Goal: Task Accomplishment & Management: Use online tool/utility

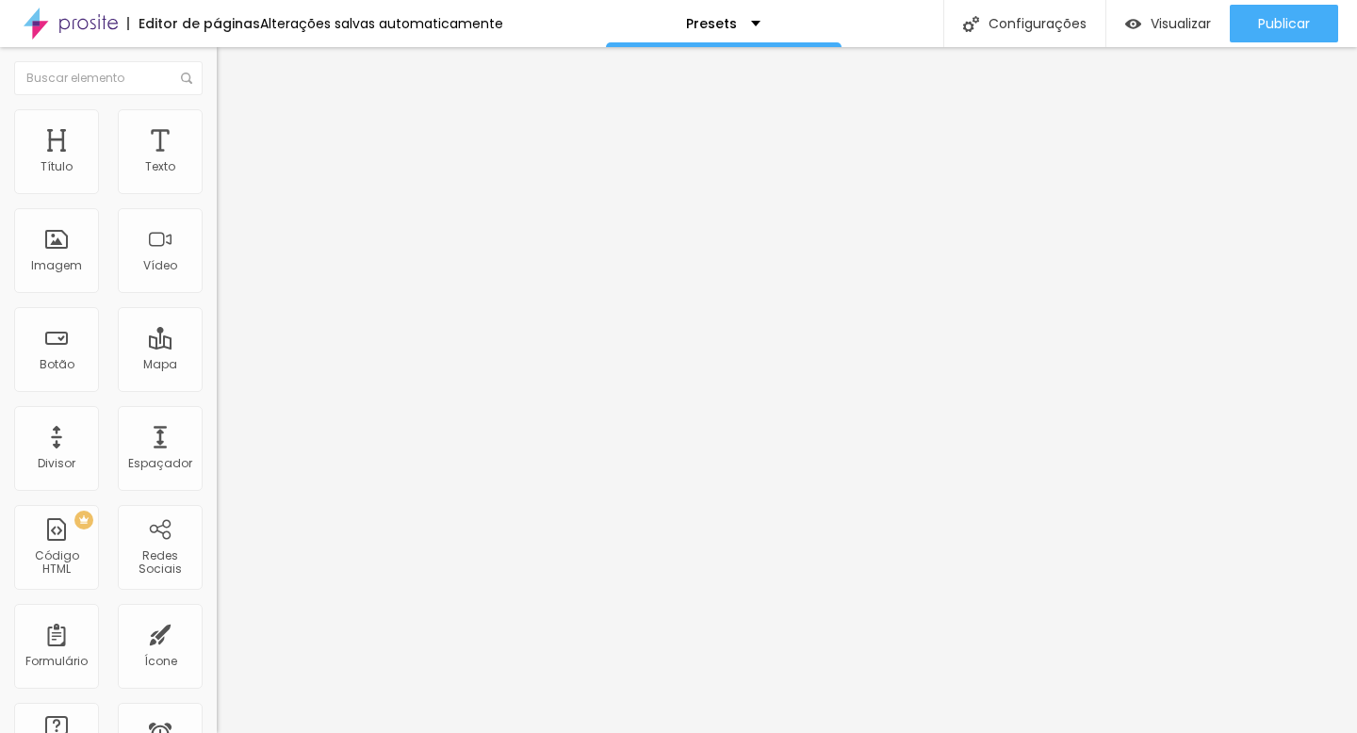
click at [231, 71] on img "button" at bounding box center [238, 68] width 15 height 15
click at [143, 180] on div "Texto" at bounding box center [160, 151] width 85 height 85
click at [217, 181] on button "button" at bounding box center [230, 171] width 26 height 20
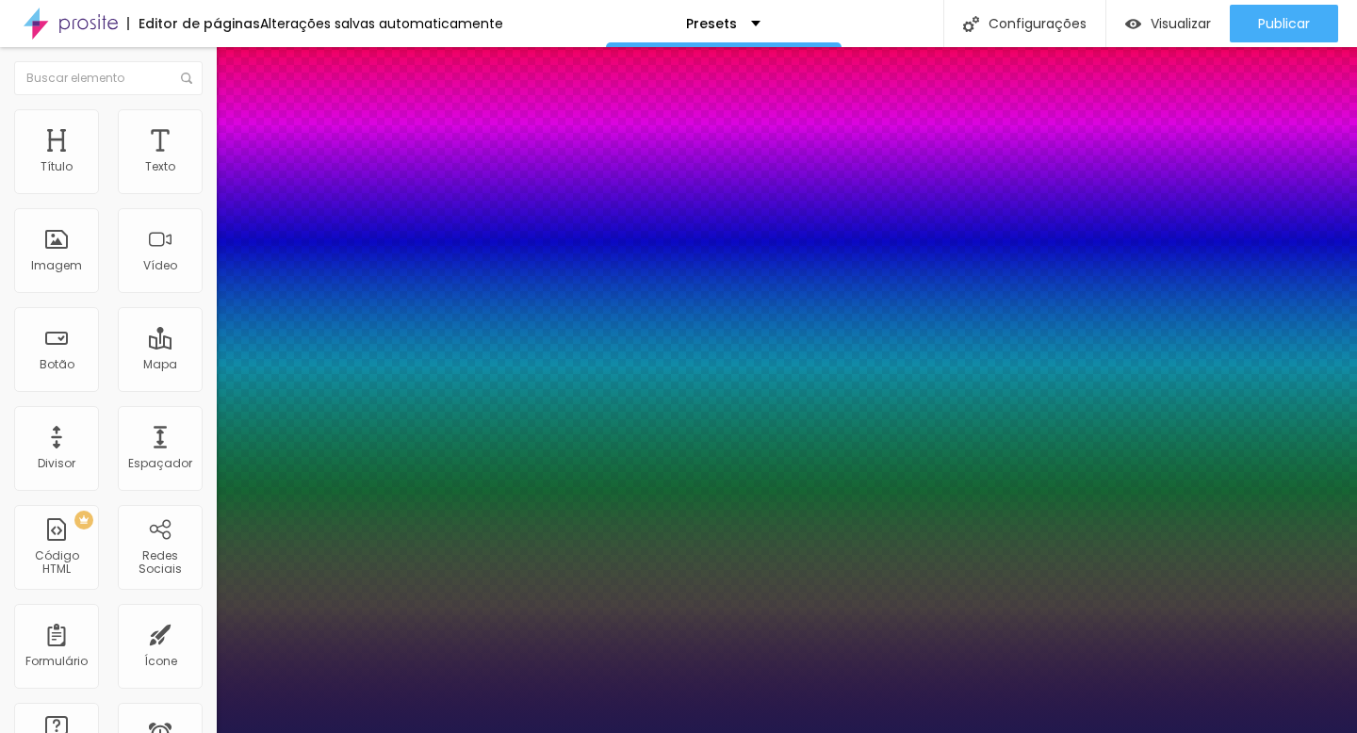
type input "1"
click at [38, 732] on div at bounding box center [678, 733] width 1357 height 0
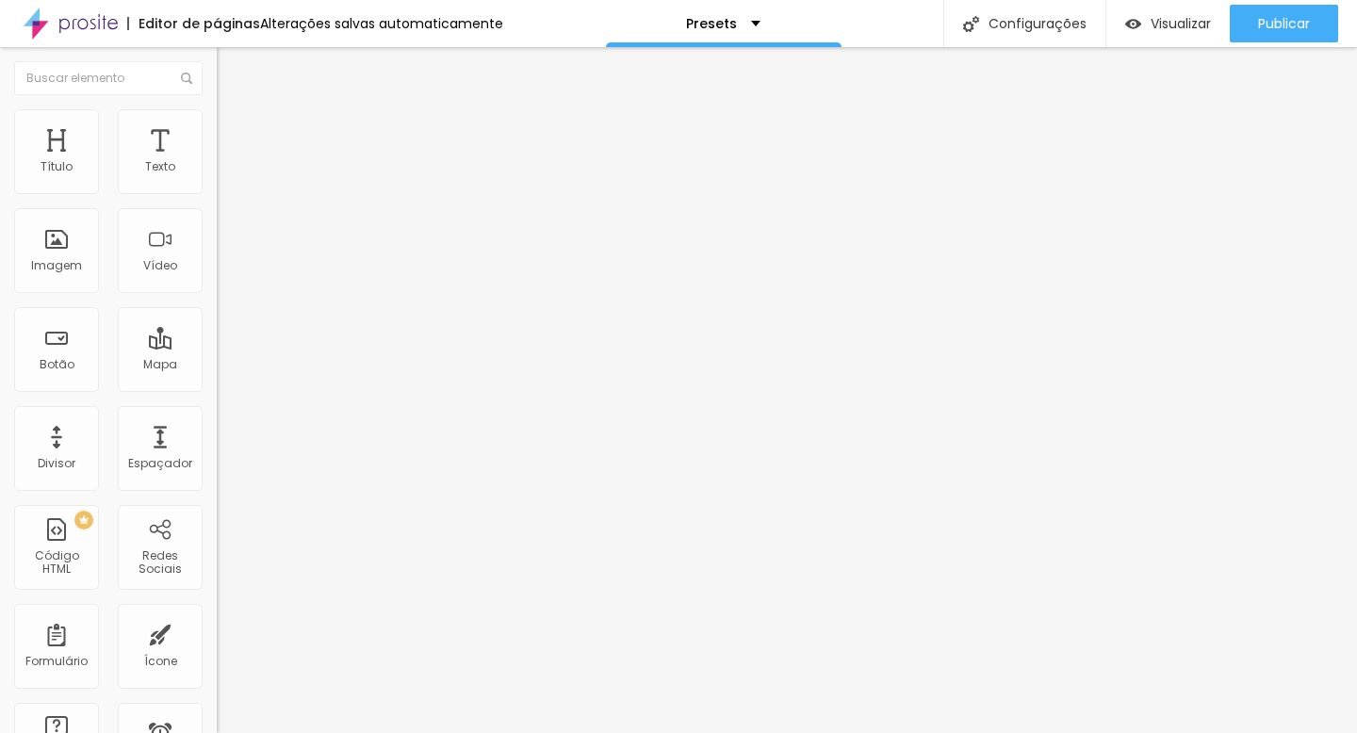
click at [231, 71] on img "button" at bounding box center [238, 68] width 15 height 15
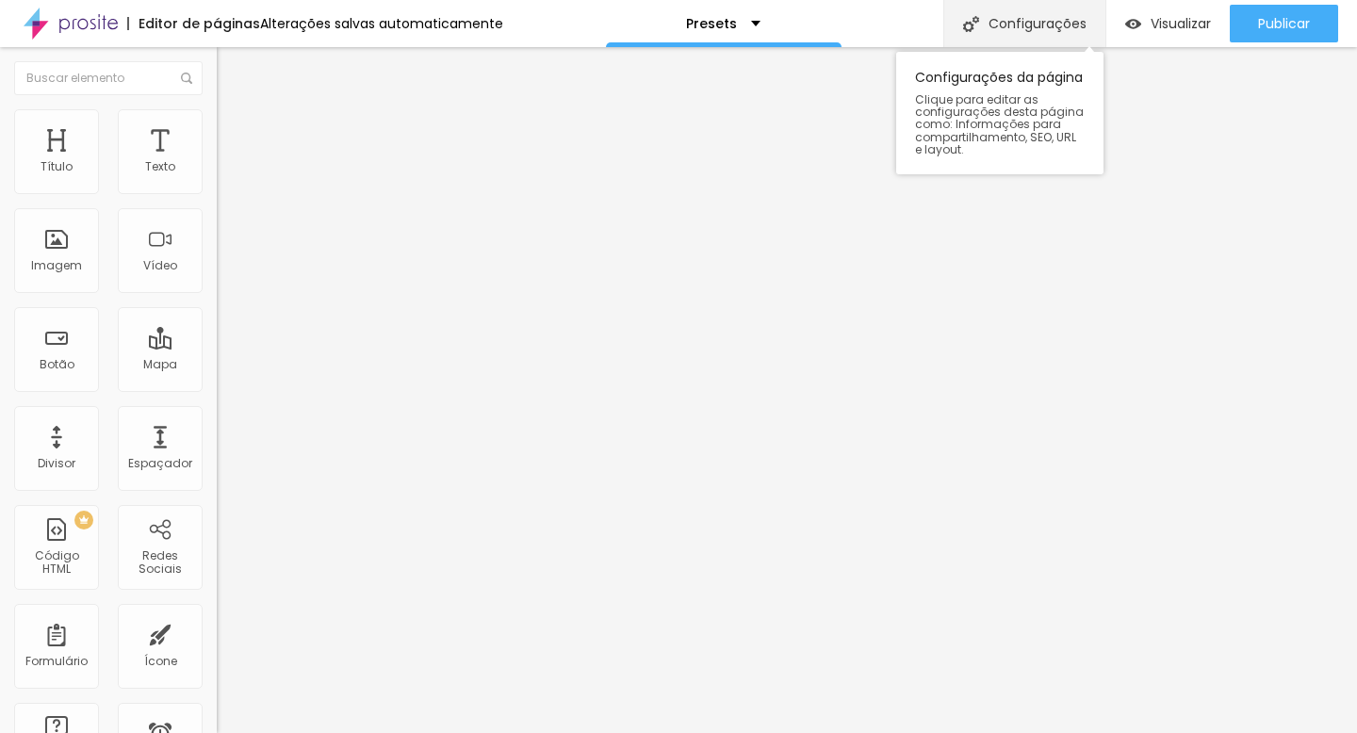
click at [1028, 27] on div "Configurações" at bounding box center [1024, 23] width 162 height 47
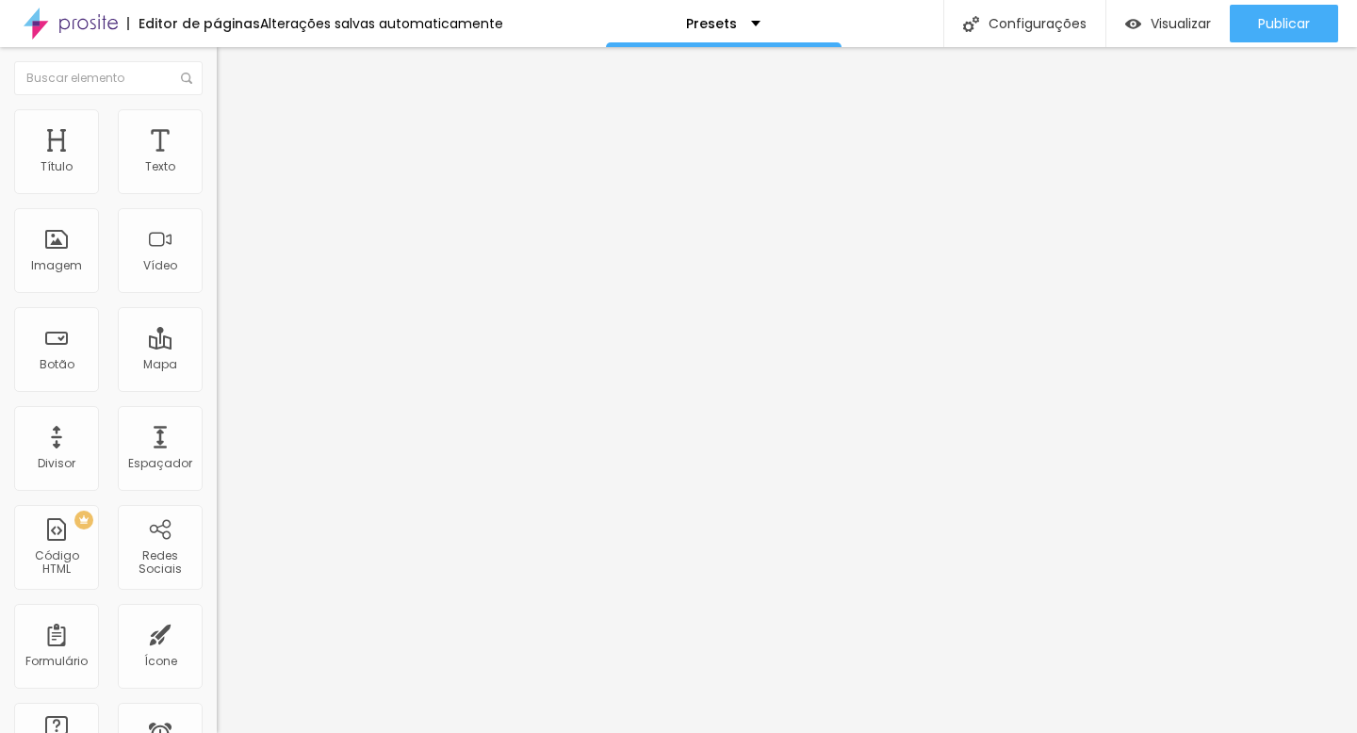
click at [217, 109] on img at bounding box center [225, 117] width 17 height 17
click at [217, 128] on li "Avançado" at bounding box center [325, 137] width 217 height 19
click at [217, 123] on li "Estilo" at bounding box center [325, 118] width 217 height 19
click at [217, 107] on img at bounding box center [225, 98] width 17 height 17
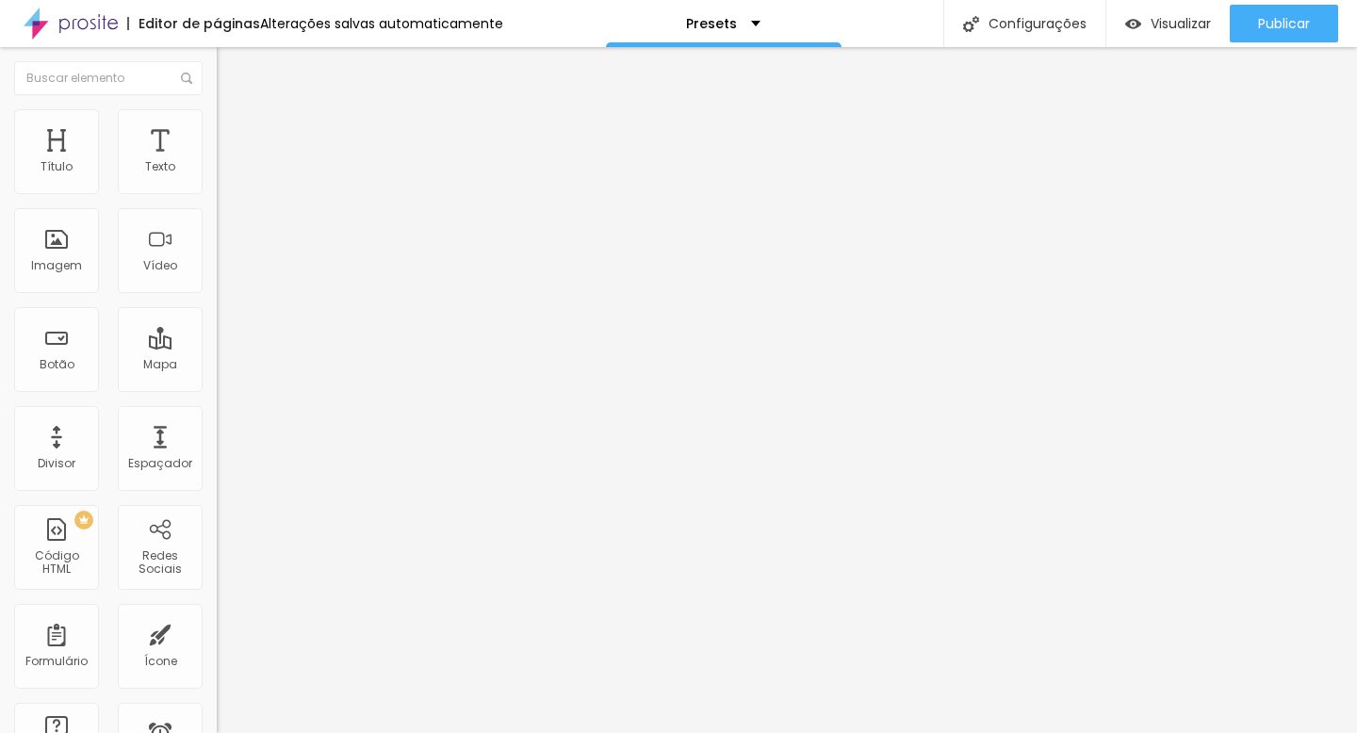
click at [217, 162] on span "Trocar imagem" at bounding box center [268, 154] width 103 height 16
click at [231, 71] on img "button" at bounding box center [238, 68] width 15 height 15
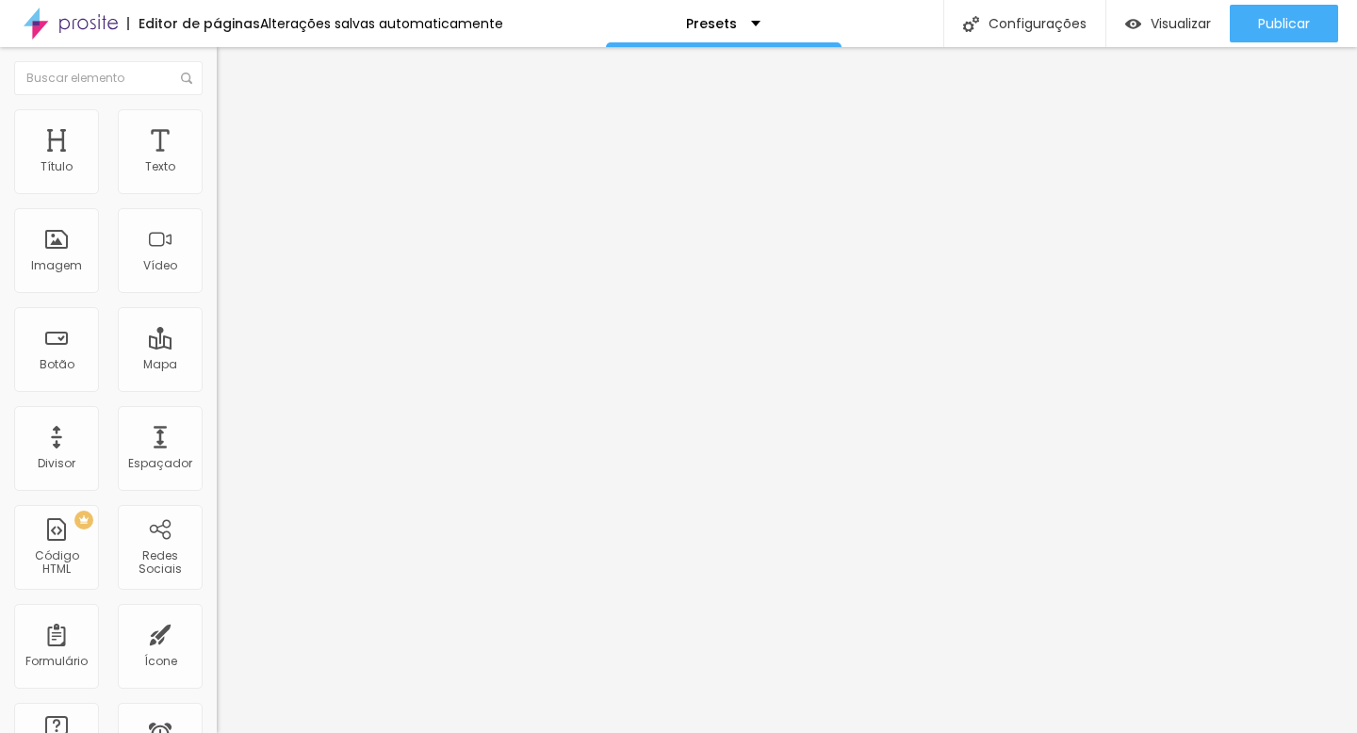
click at [217, 125] on li "Estilo" at bounding box center [325, 118] width 217 height 19
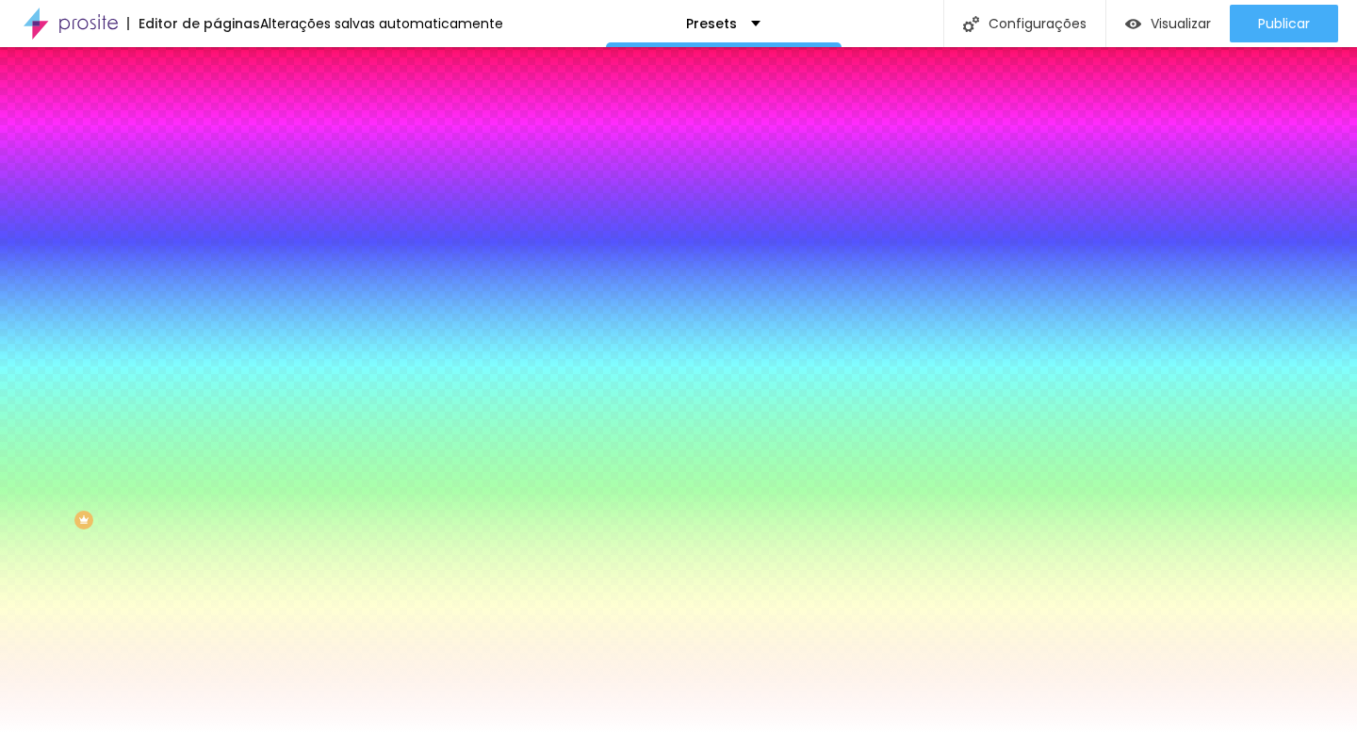
click at [217, 128] on li "Avançado" at bounding box center [325, 137] width 217 height 19
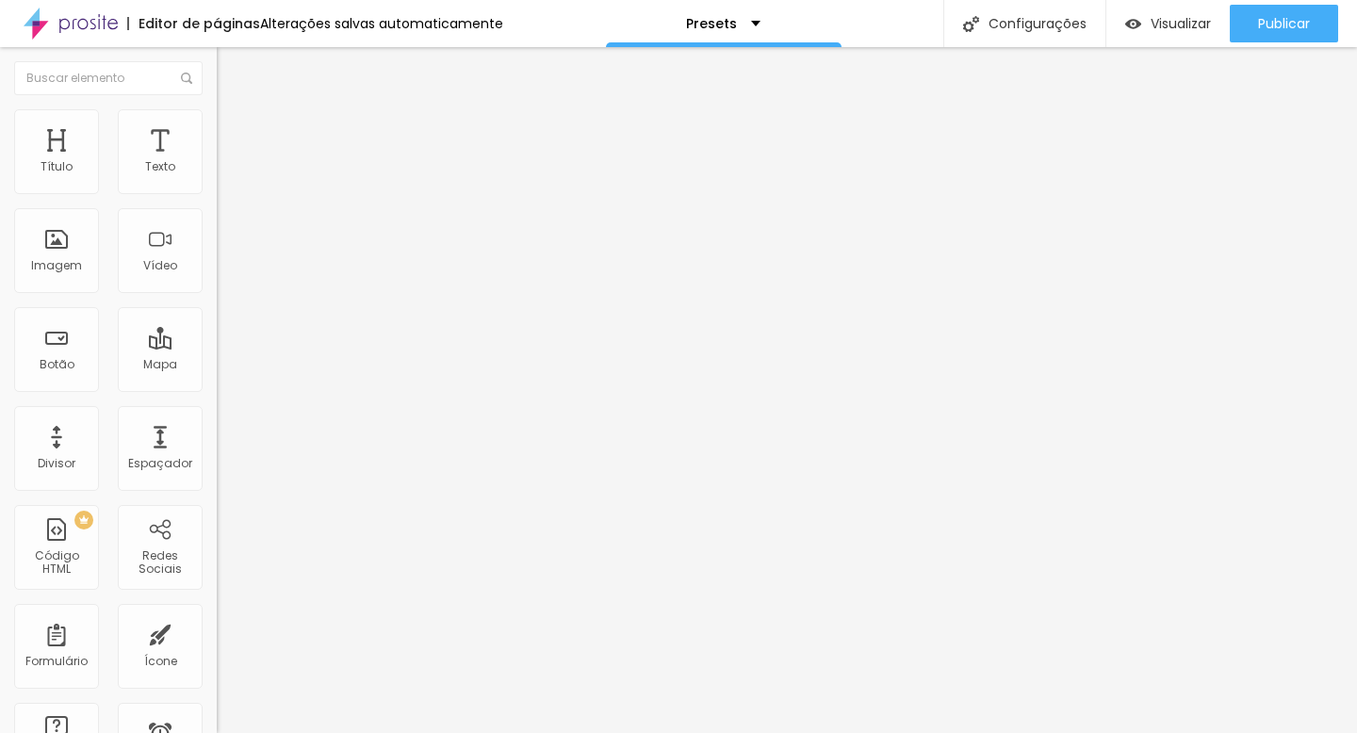
click at [231, 68] on img "button" at bounding box center [238, 68] width 15 height 15
click at [217, 177] on input "Click me" at bounding box center [330, 167] width 226 height 19
type input "Comprar"
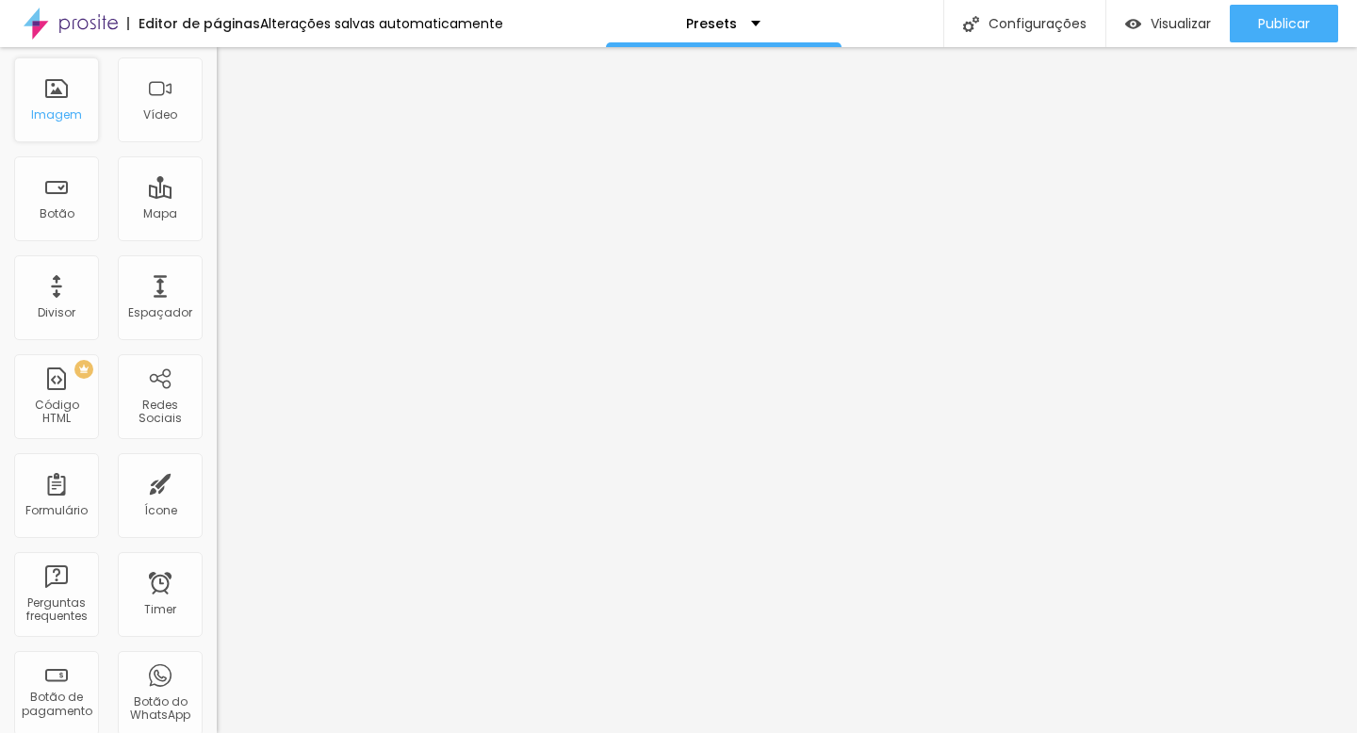
scroll to position [118, 0]
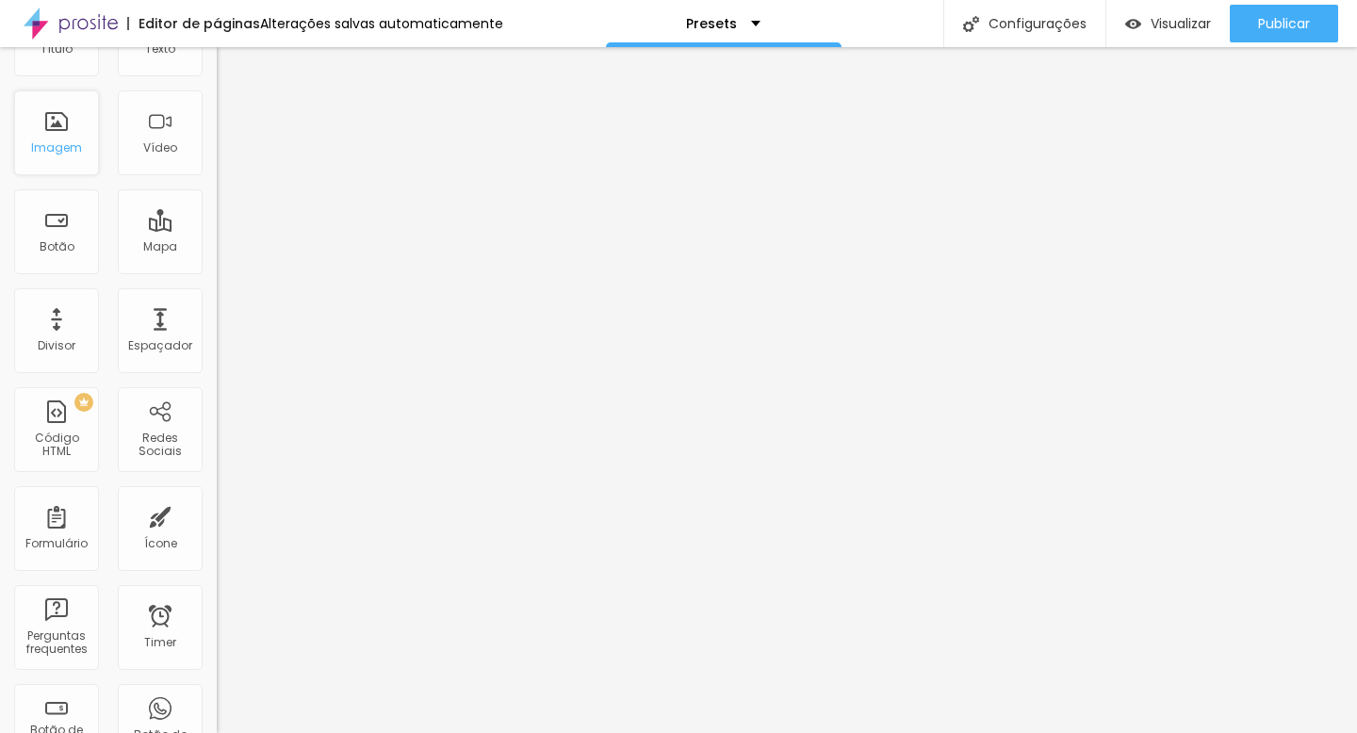
click at [58, 125] on div "Imagem" at bounding box center [56, 132] width 85 height 85
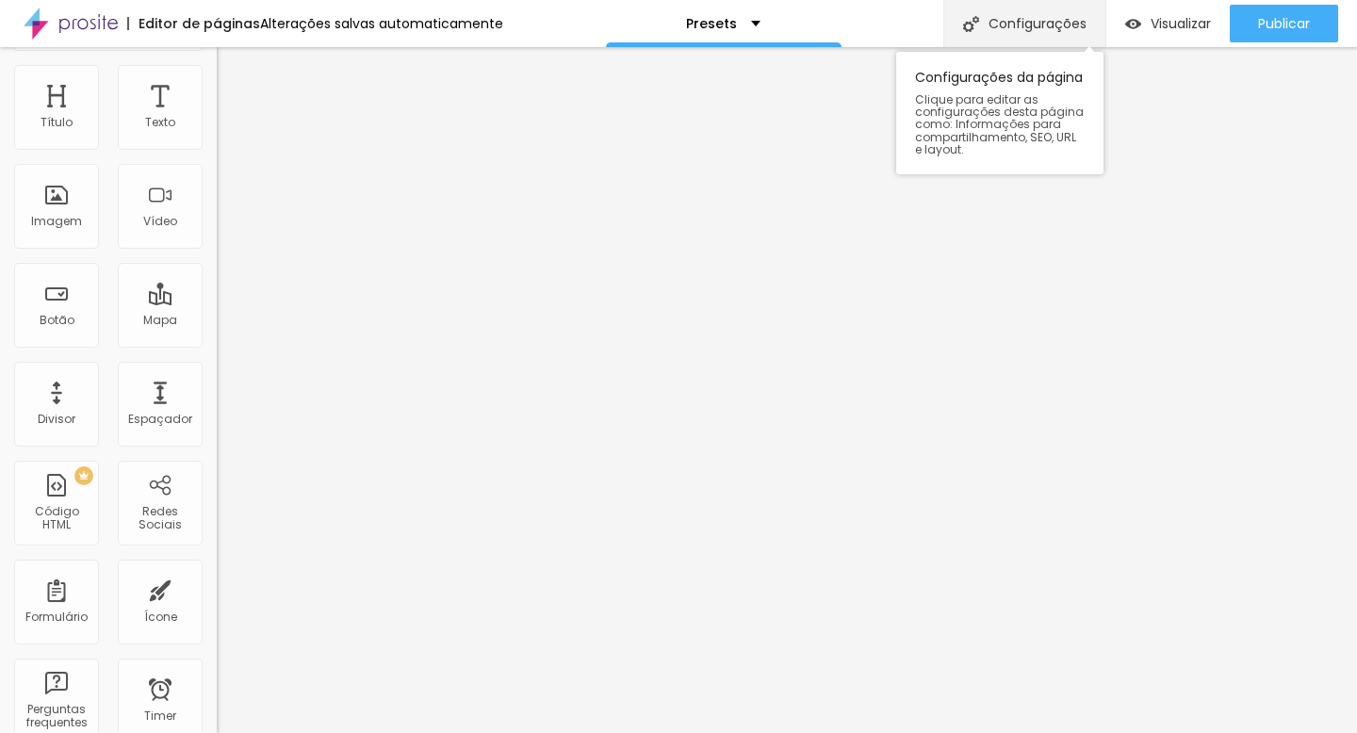
scroll to position [0, 0]
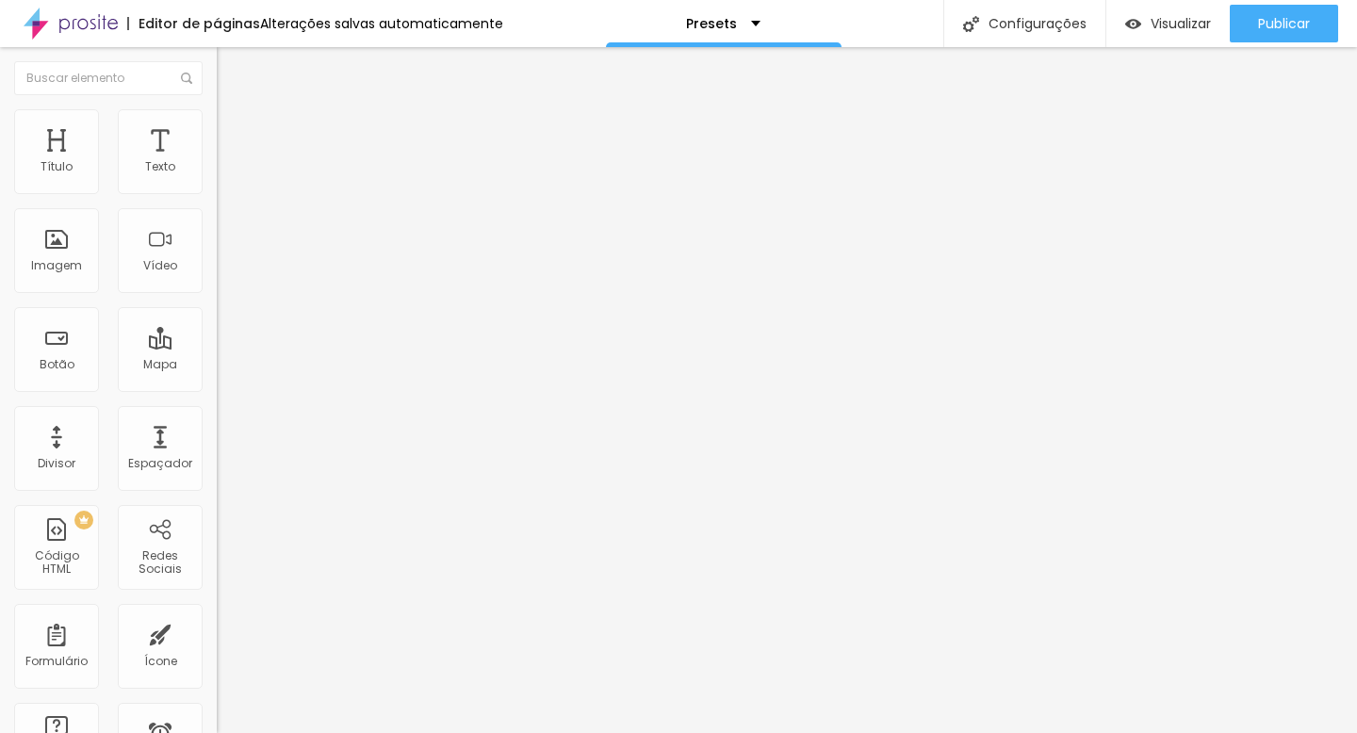
click at [231, 67] on img "button" at bounding box center [238, 68] width 15 height 15
click at [61, 353] on div "Botão" at bounding box center [56, 349] width 85 height 85
click at [159, 167] on div "Texto" at bounding box center [160, 166] width 30 height 13
click at [217, 115] on img at bounding box center [225, 117] width 17 height 17
click at [217, 109] on li "Estilo" at bounding box center [325, 99] width 217 height 19
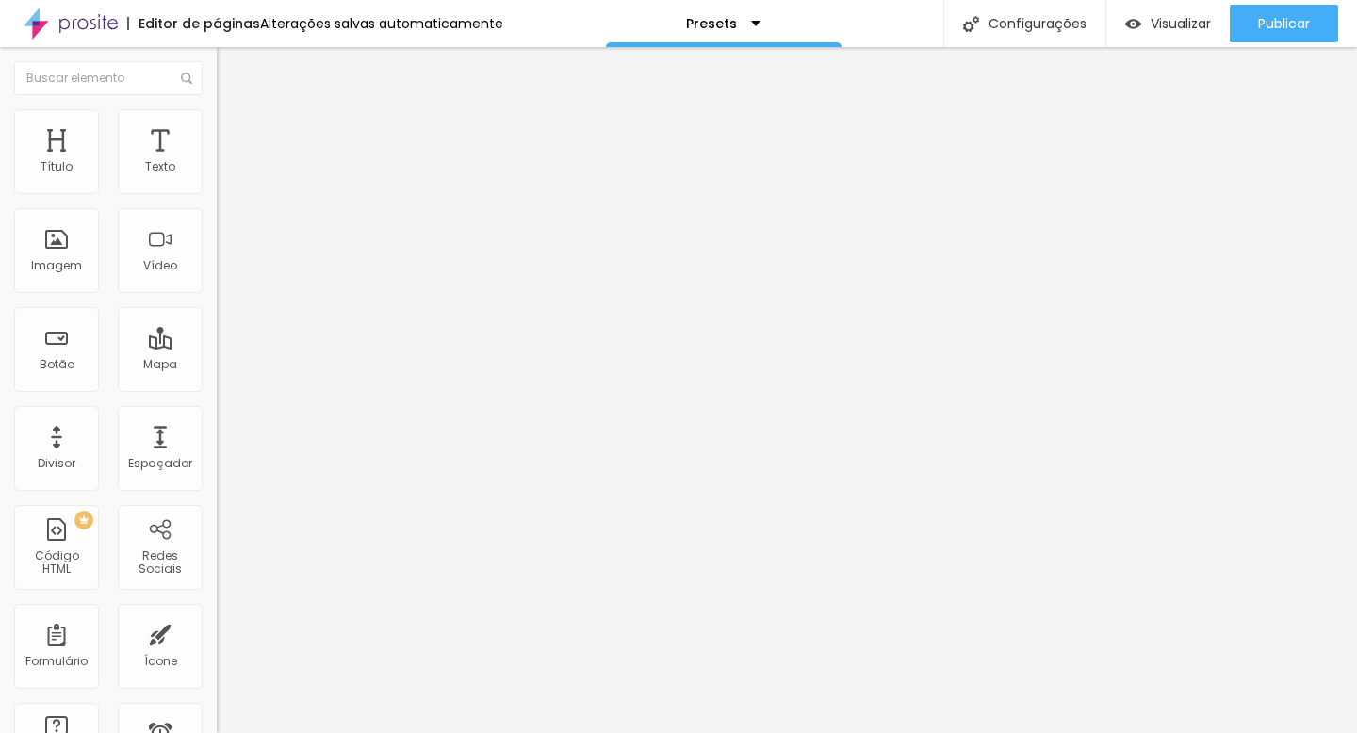
click at [217, 77] on button "Editar Título" at bounding box center [325, 68] width 217 height 43
click at [231, 70] on img "button" at bounding box center [238, 68] width 15 height 15
click at [217, 178] on span "Titulo 2" at bounding box center [247, 167] width 61 height 24
click at [217, 162] on span "Titulo 1" at bounding box center [247, 149] width 61 height 26
click at [217, 59] on button "Editar Título" at bounding box center [325, 68] width 217 height 43
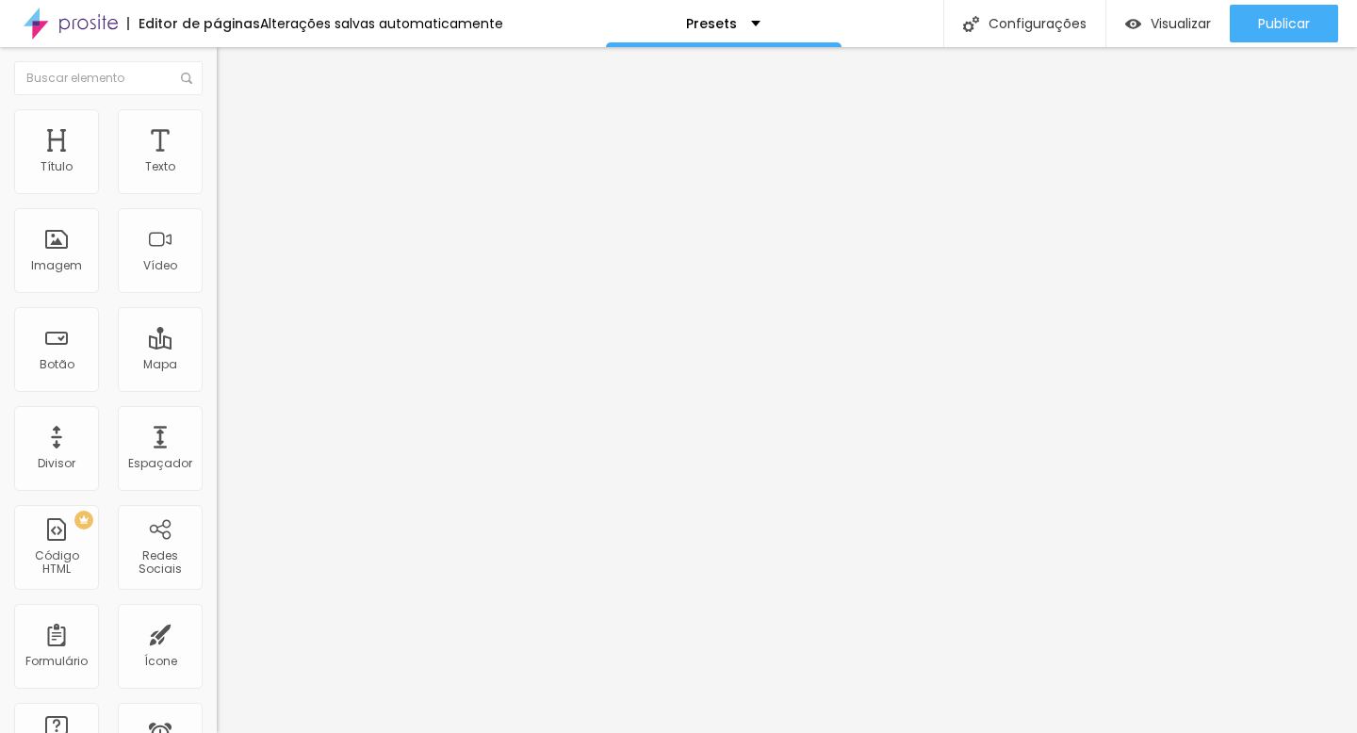
click at [234, 130] on span "Avançado" at bounding box center [265, 122] width 62 height 16
click at [231, 67] on img "button" at bounding box center [238, 68] width 15 height 15
click at [217, 158] on img at bounding box center [222, 152] width 11 height 11
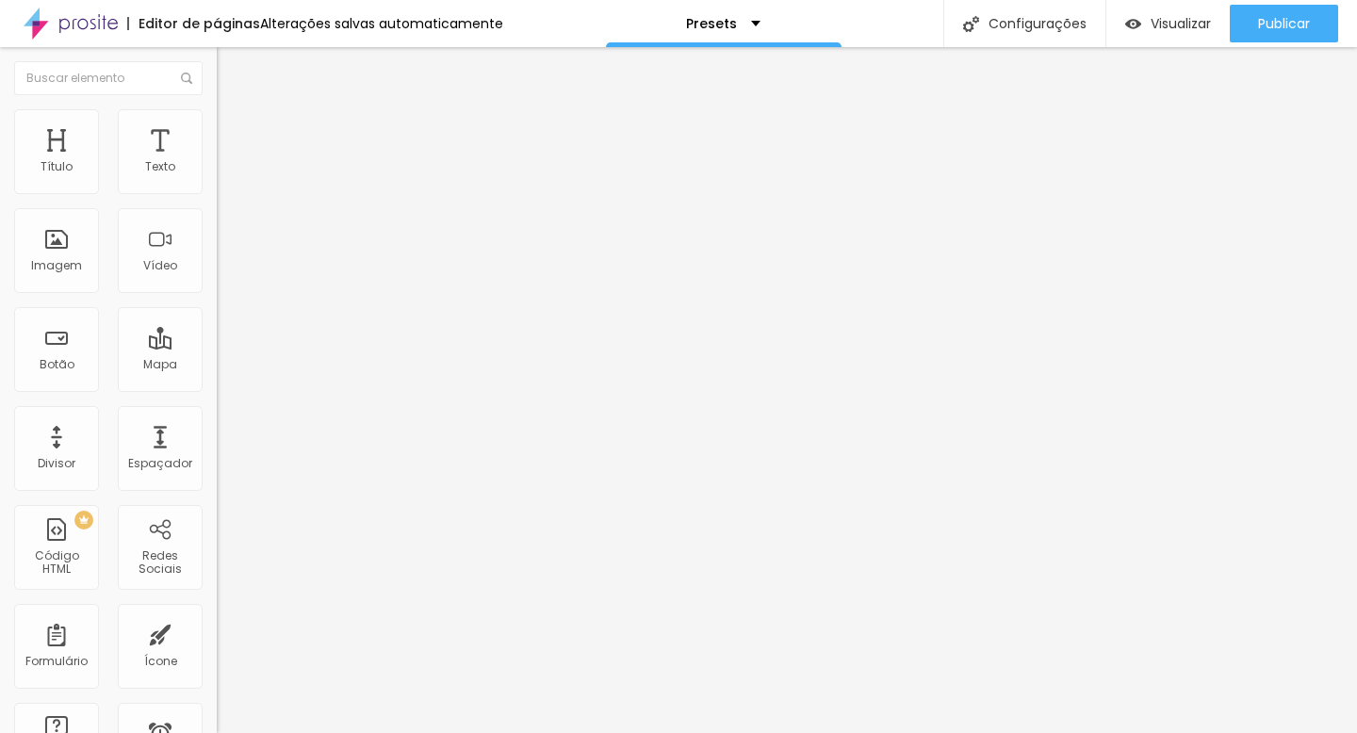
click at [217, 162] on span "Trocar imagem" at bounding box center [268, 154] width 103 height 16
click at [217, 295] on span "Original" at bounding box center [239, 287] width 45 height 16
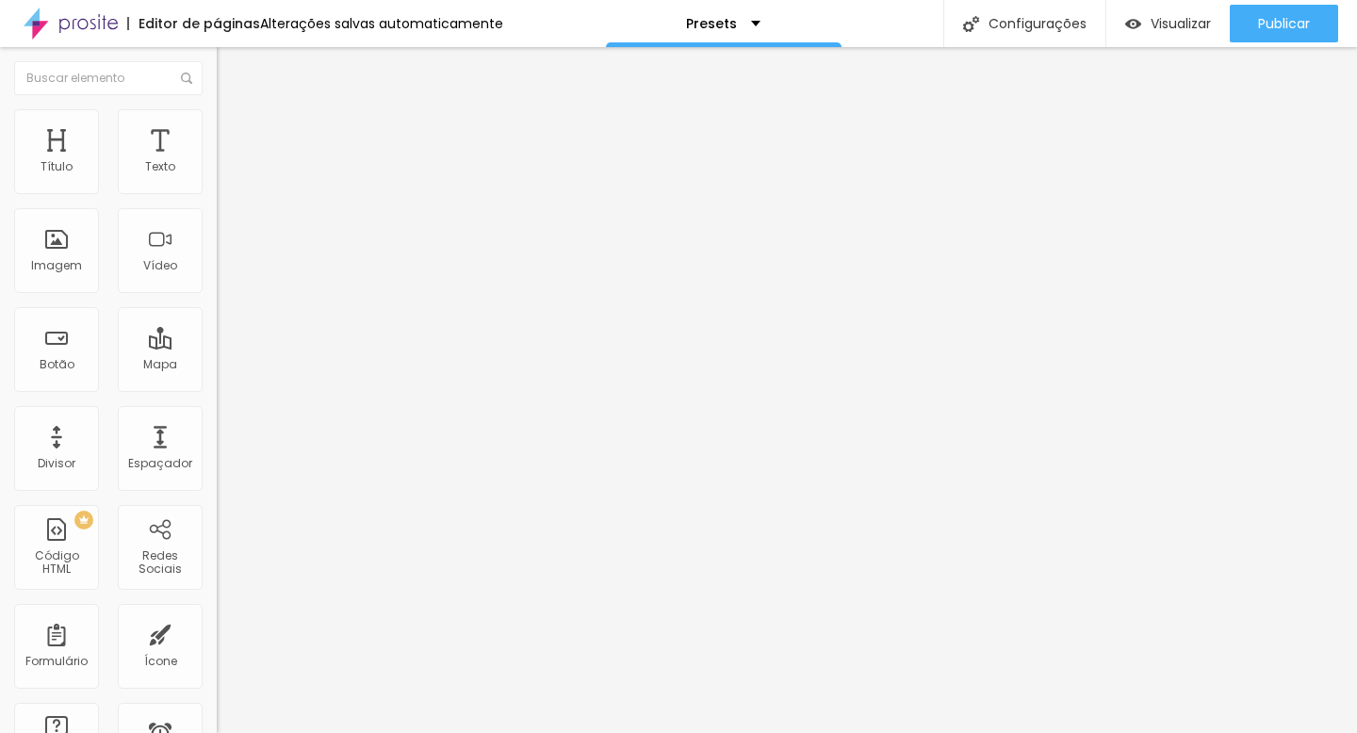
click at [217, 329] on span "Quadrado" at bounding box center [247, 321] width 61 height 16
click at [217, 318] on span "Padrão" at bounding box center [238, 310] width 42 height 16
click at [217, 306] on span "Cinema" at bounding box center [240, 298] width 47 height 16
click at [217, 324] on span "Padrão" at bounding box center [238, 316] width 42 height 16
click at [217, 347] on span "Original" at bounding box center [239, 339] width 45 height 16
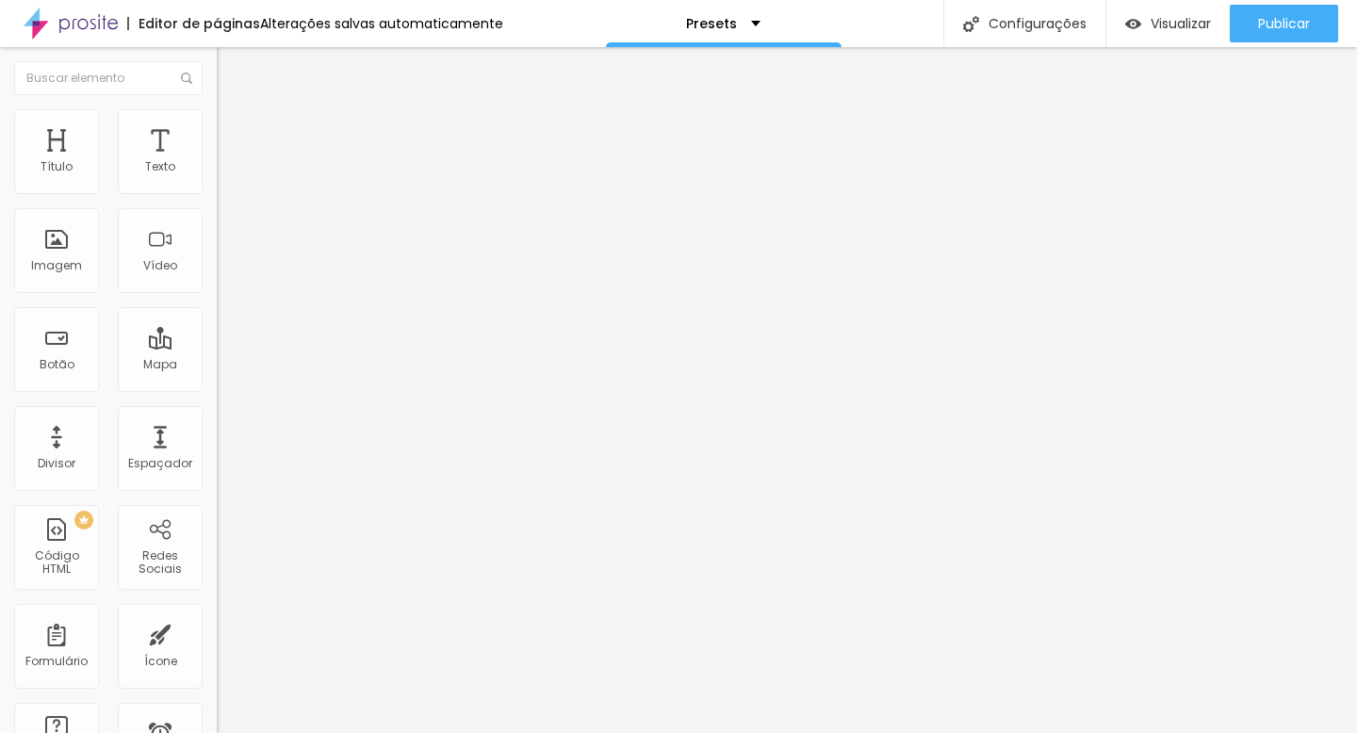
click at [217, 190] on input "text" at bounding box center [330, 181] width 226 height 19
click at [217, 126] on li "Estilo" at bounding box center [325, 118] width 217 height 19
type input "95"
type input "90"
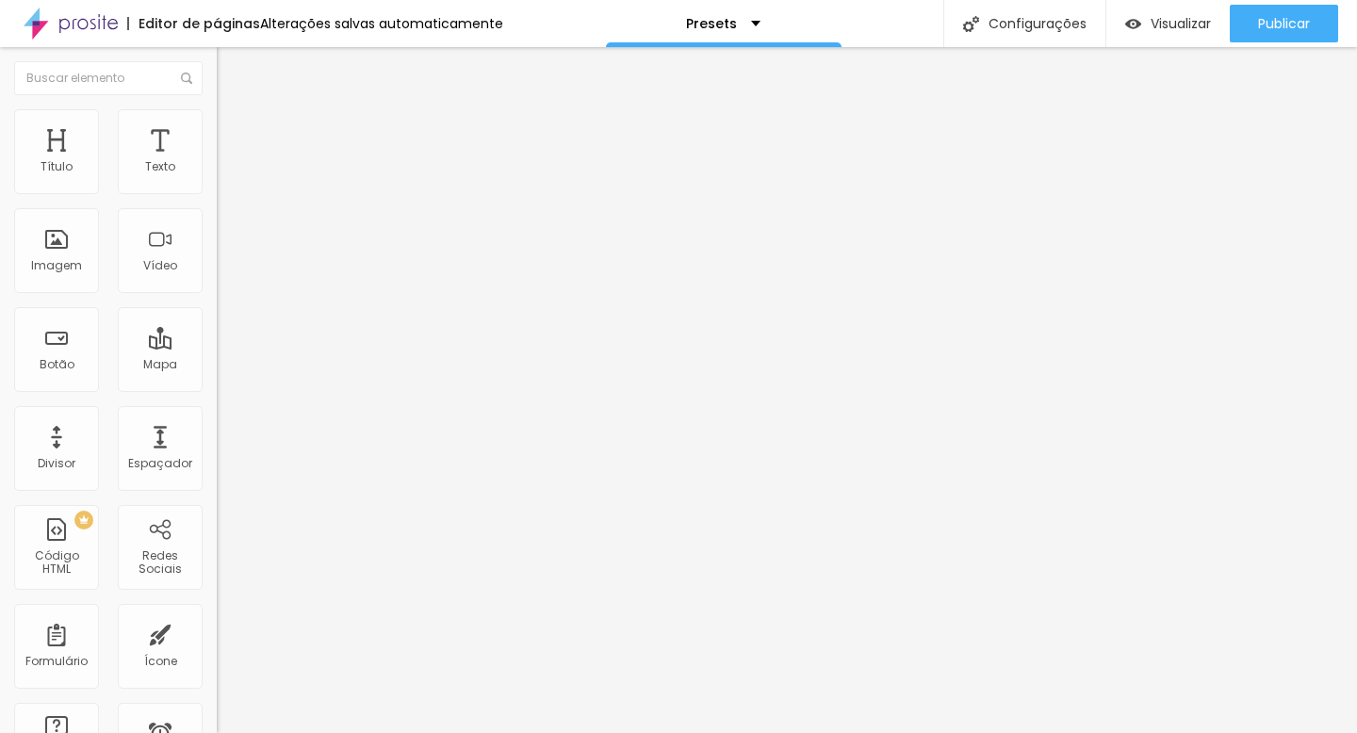
type input "90"
type input "85"
type input "80"
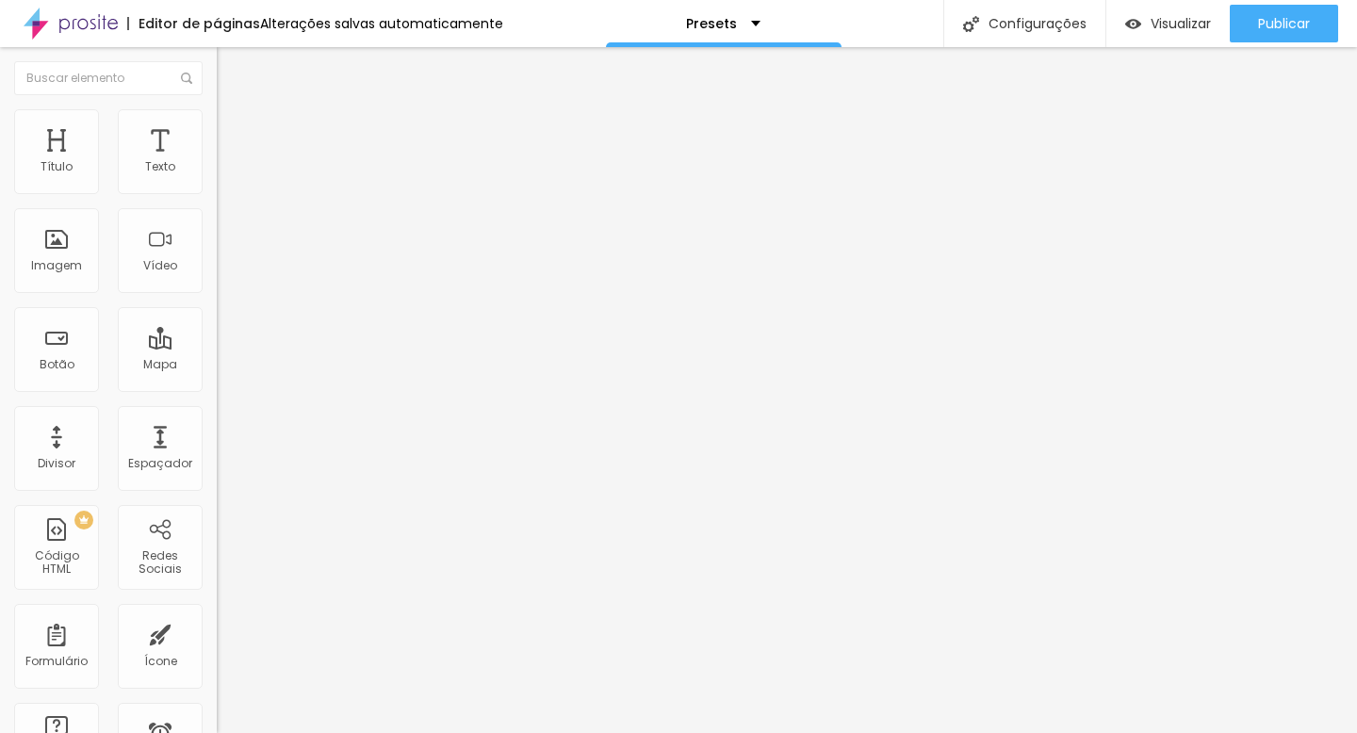
type input "75"
type input "70"
type input "65"
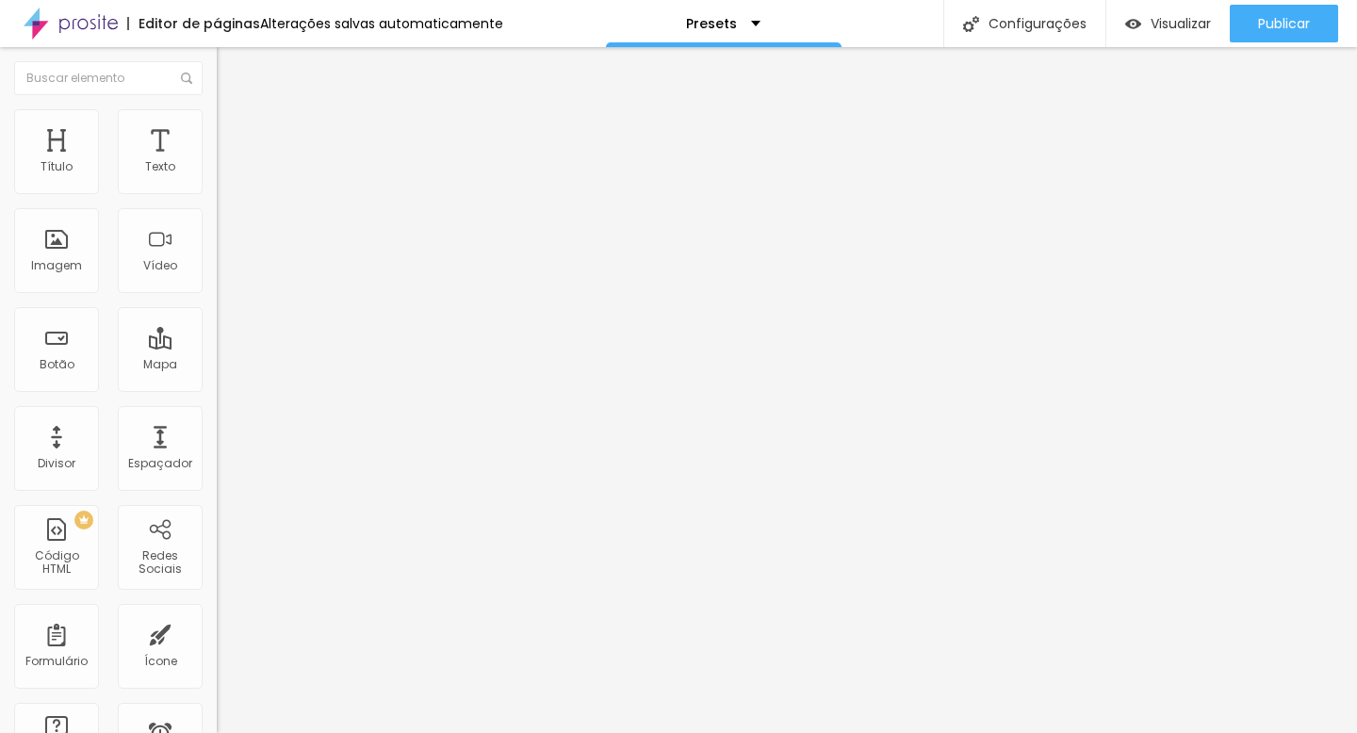
type input "65"
type input "60"
type input "65"
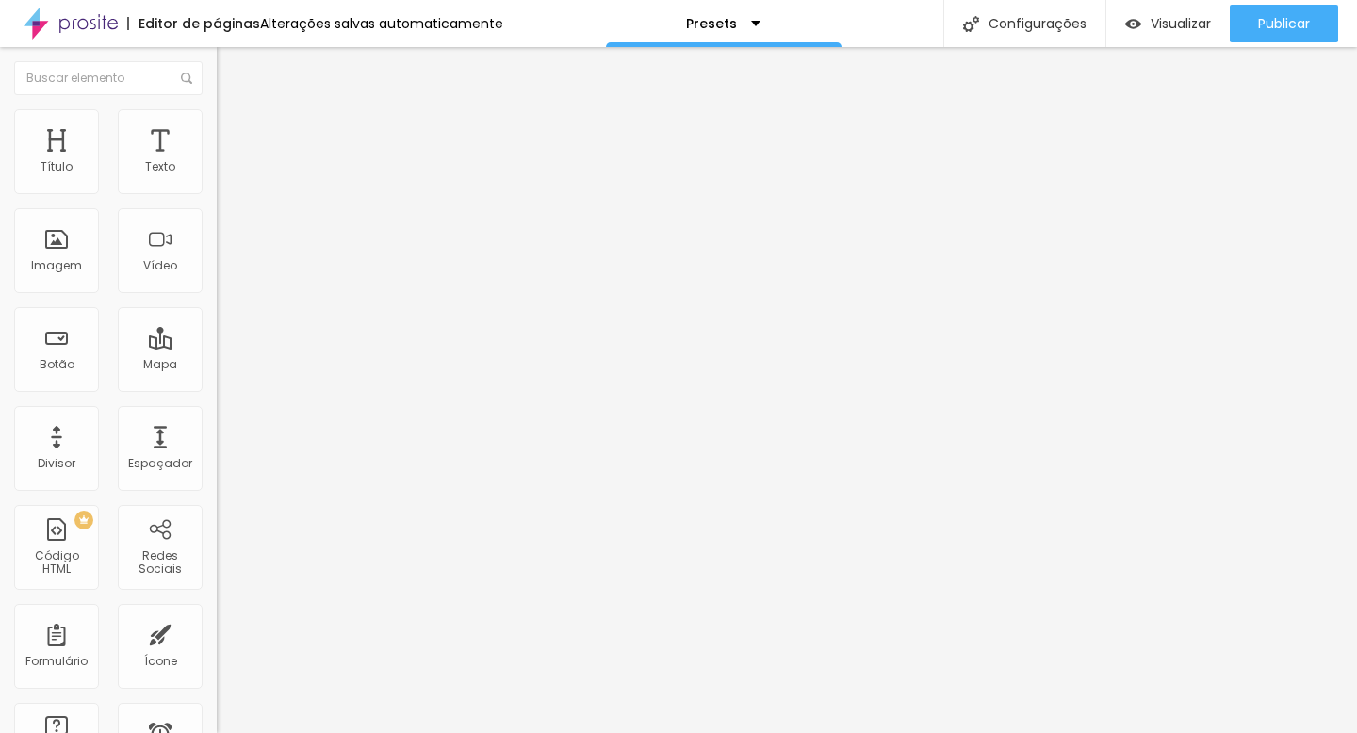
type input "70"
drag, startPoint x: 197, startPoint y: 204, endPoint x: 135, endPoint y: 200, distance: 62.3
type input "70"
click at [217, 193] on input "range" at bounding box center [278, 185] width 122 height 15
click at [217, 162] on span "Trocar imagem" at bounding box center [268, 154] width 103 height 16
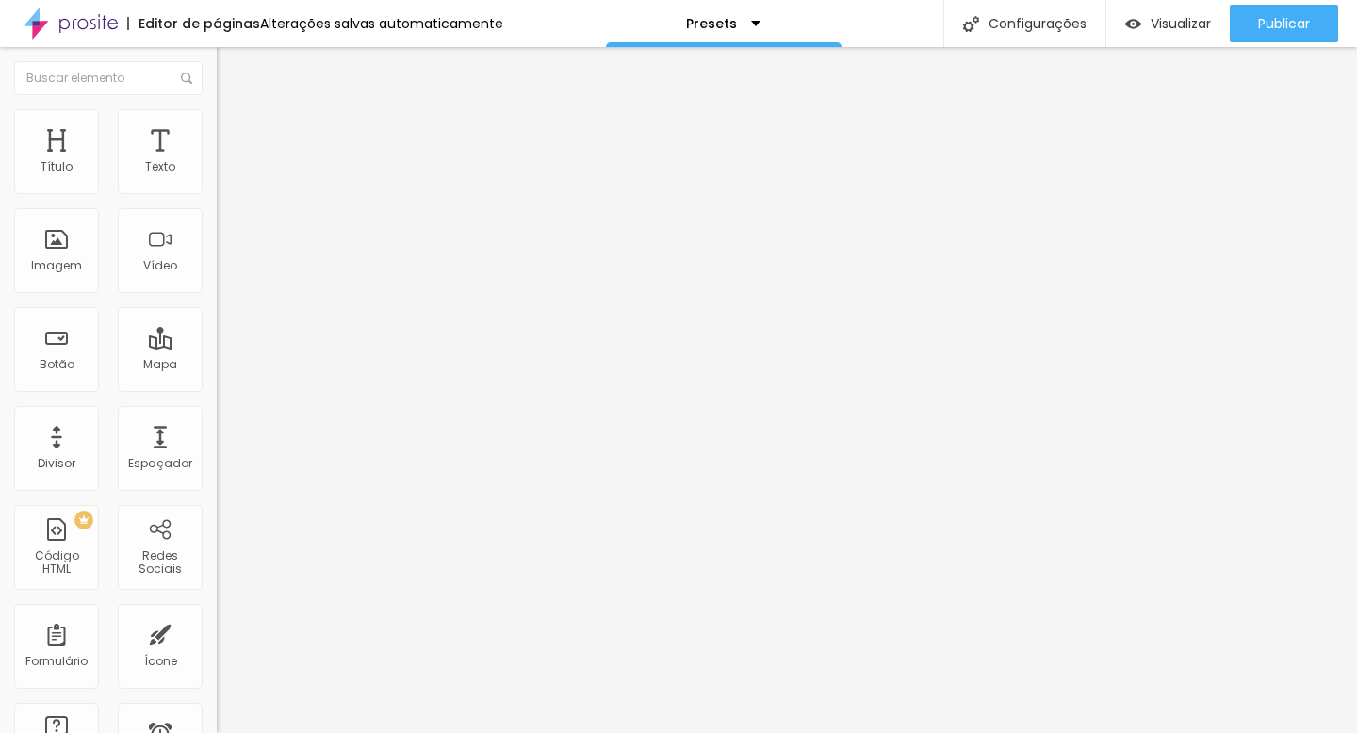
type input "23"
type input "24"
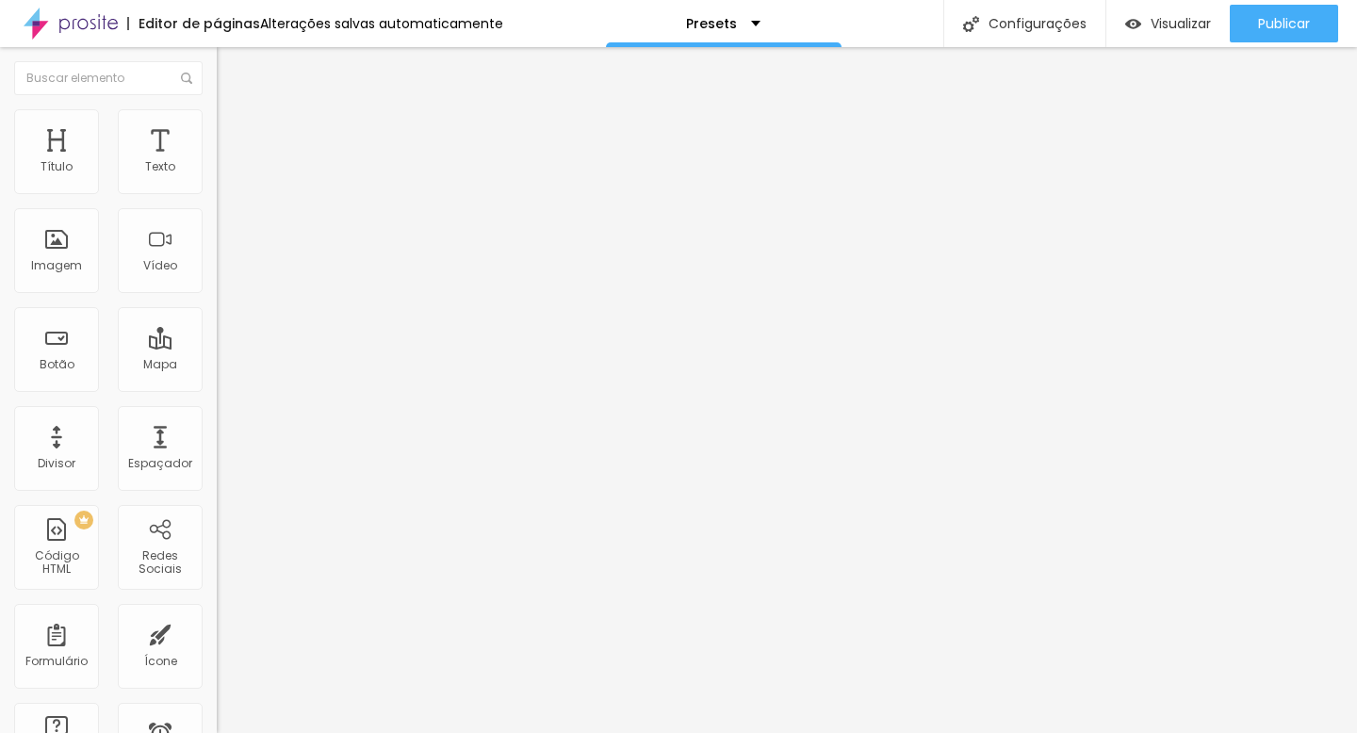
type input "25"
type input "26"
type input "27"
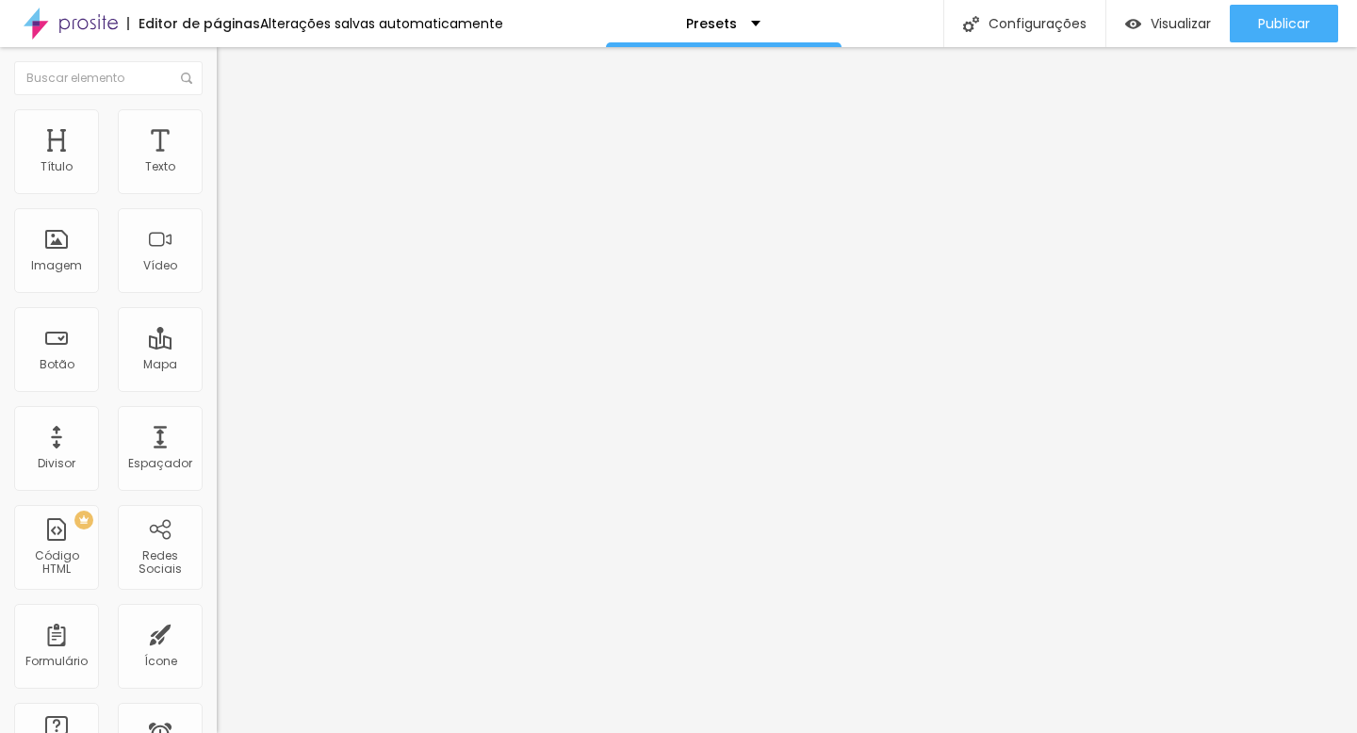
type input "27"
type input "28"
type input "29"
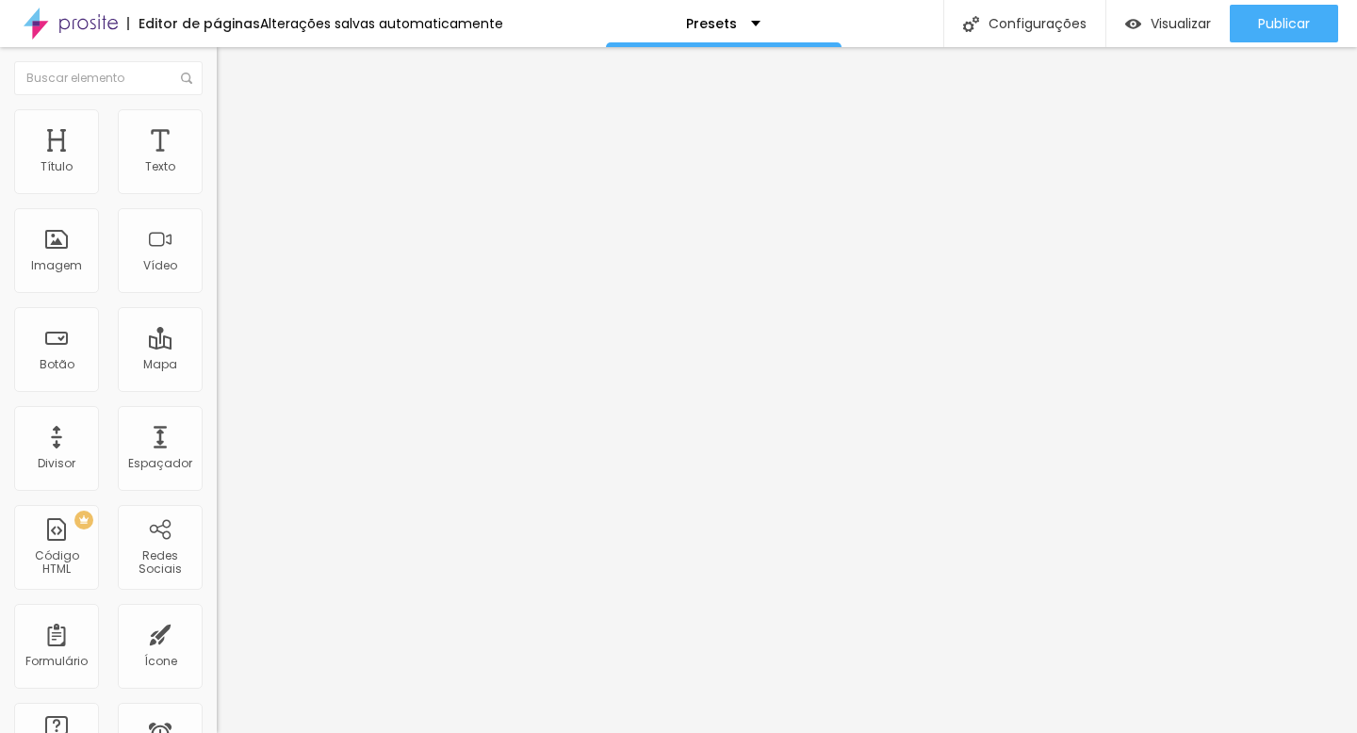
type input "30"
type input "31"
type input "32"
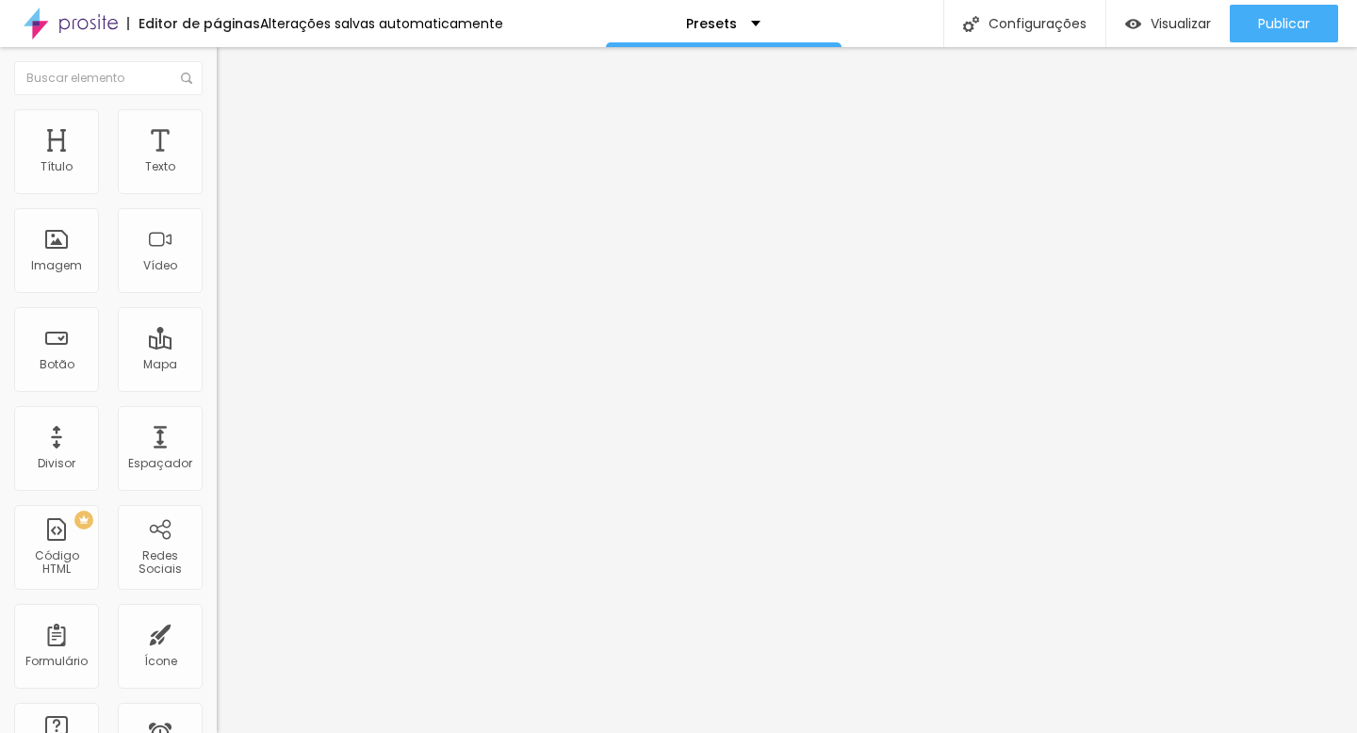
type input "32"
type input "33"
type input "34"
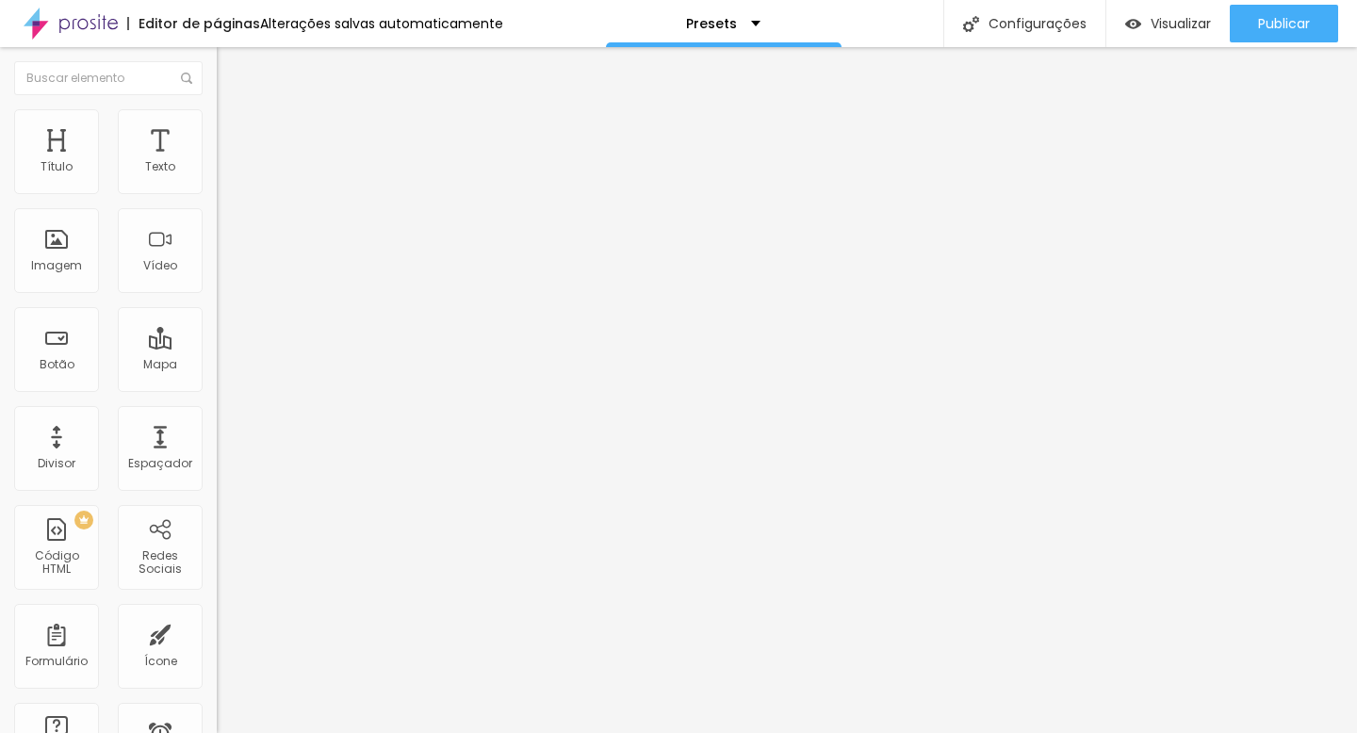
type input "35"
type input "36"
type input "35"
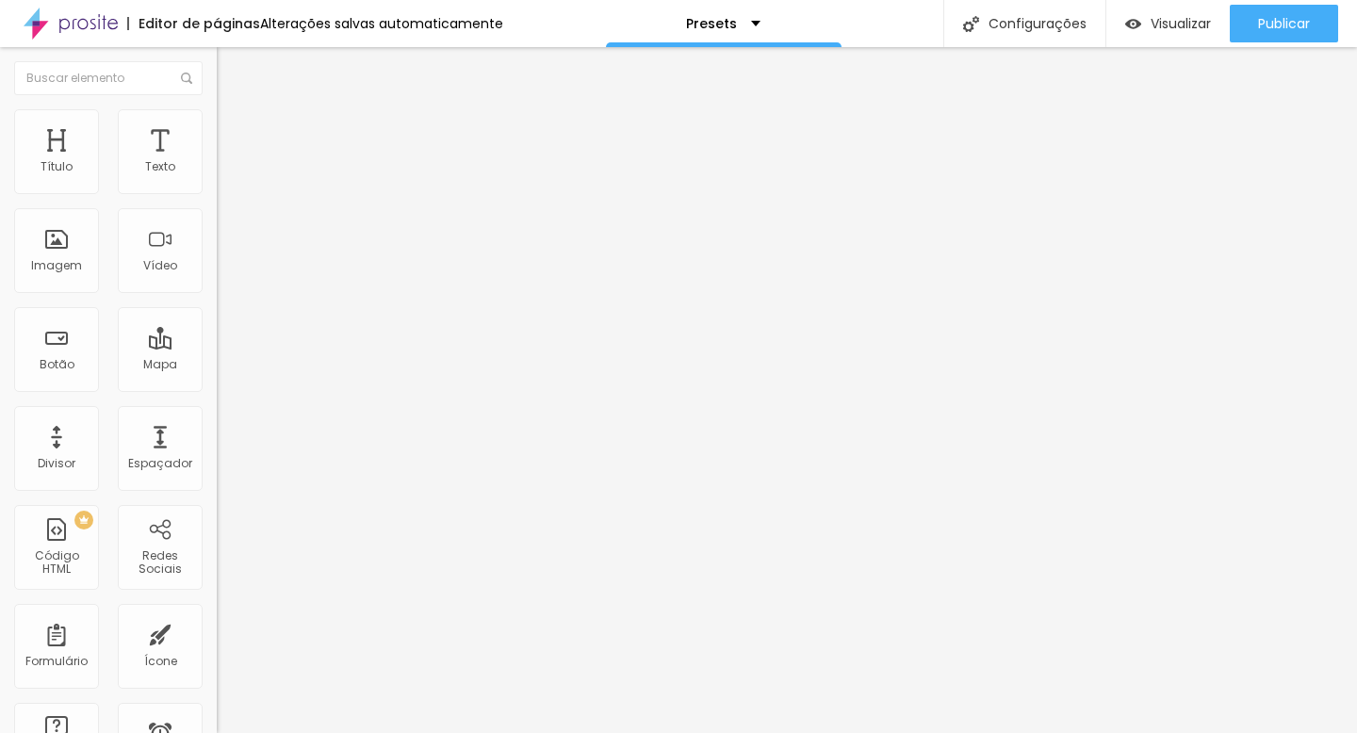
type input "35"
type input "34"
drag, startPoint x: 55, startPoint y: 396, endPoint x: 70, endPoint y: 395, distance: 15.1
type input "34"
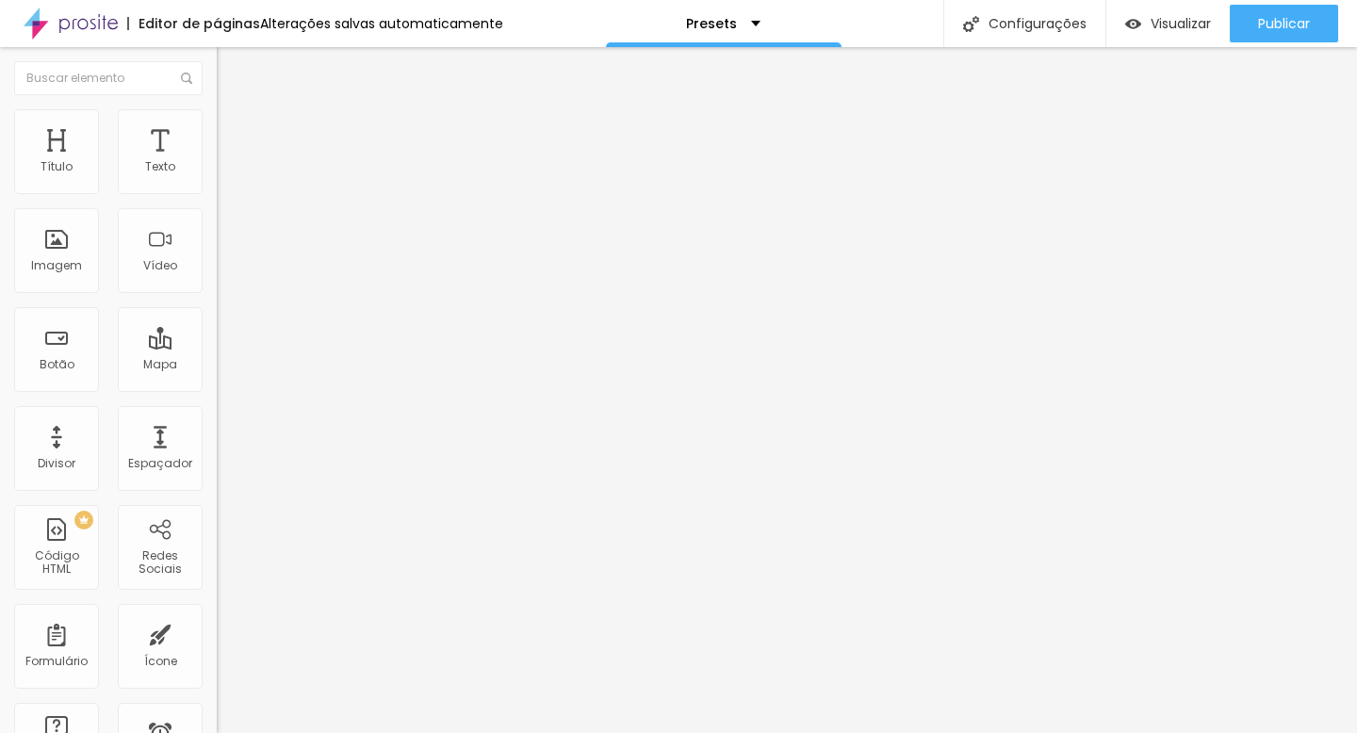
click at [217, 445] on input "range" at bounding box center [278, 452] width 122 height 15
